Goal: Task Accomplishment & Management: Manage account settings

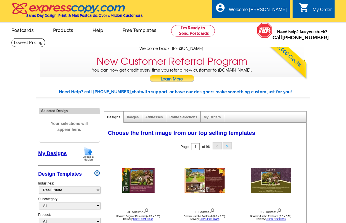
select select "785"
click at [51, 153] on link "My Designs" at bounding box center [52, 154] width 29 height 6
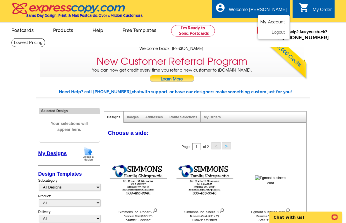
click at [276, 21] on link "My Account" at bounding box center [272, 21] width 25 height 5
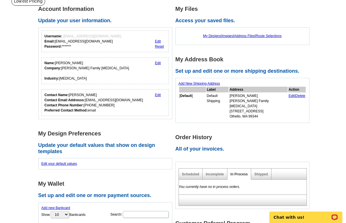
scroll to position [29, 0]
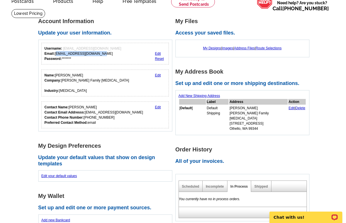
drag, startPoint x: 103, startPoint y: 54, endPoint x: 86, endPoint y: 74, distance: 26.3
click at [55, 54] on div "Username: big_poppa_dc@hotmail.com Email: big_poppa_dc@hotmail.com Password: **…" at bounding box center [83, 53] width 77 height 15
copy div "big_poppa_dc@hotmail.com"
drag, startPoint x: 83, startPoint y: 77, endPoint x: 55, endPoint y: 75, distance: 28.0
click at [55, 75] on div "Name: Robert Simmons Company: Simmons Family Chiropractic Industry: Chiropractic" at bounding box center [87, 83] width 85 height 21
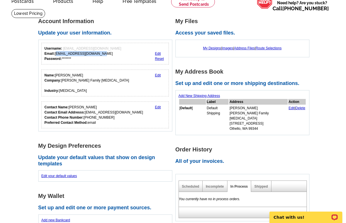
copy div "Robert Simmons"
click at [211, 49] on link "My Designs" at bounding box center [212, 48] width 18 height 4
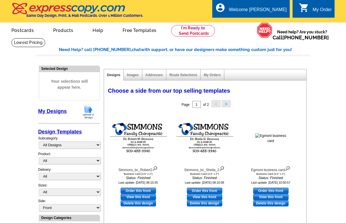
click at [144, 134] on img at bounding box center [138, 139] width 63 height 36
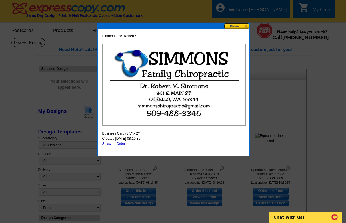
click at [244, 24] on button at bounding box center [236, 25] width 25 height 5
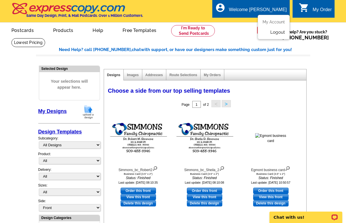
click at [276, 32] on link "Logout" at bounding box center [277, 32] width 15 height 5
